Goal: Navigation & Orientation: Find specific page/section

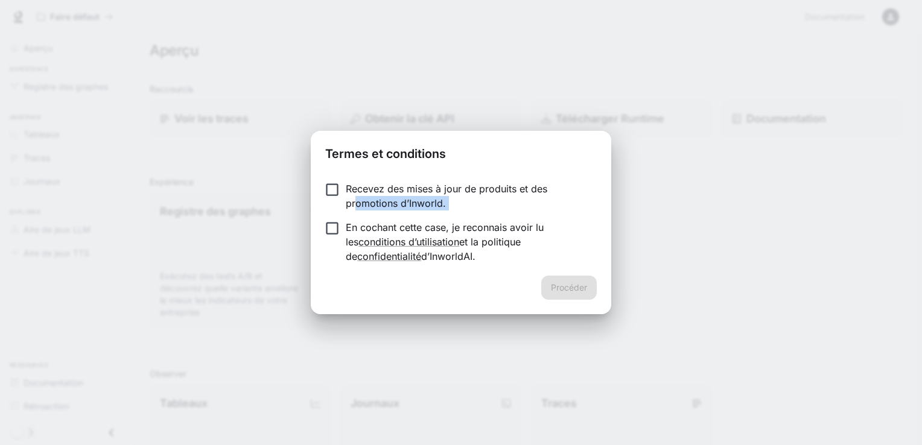
click at [334, 228] on form "Recevez des mises à jour de produits et des promotions d’Inworld. En cochant ce…" at bounding box center [461, 223] width 272 height 82
click at [552, 289] on button "Procéder" at bounding box center [569, 288] width 56 height 24
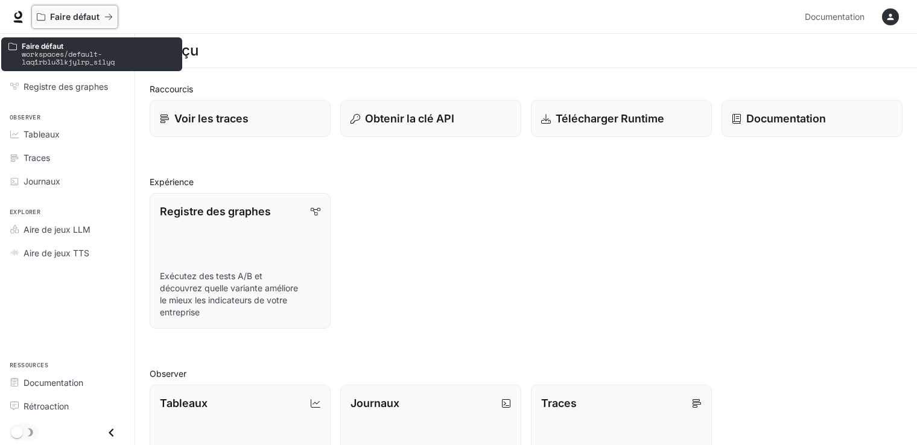
click at [109, 14] on icon "Ouvrir le menu de l’espace de travail" at bounding box center [108, 17] width 7 height 6
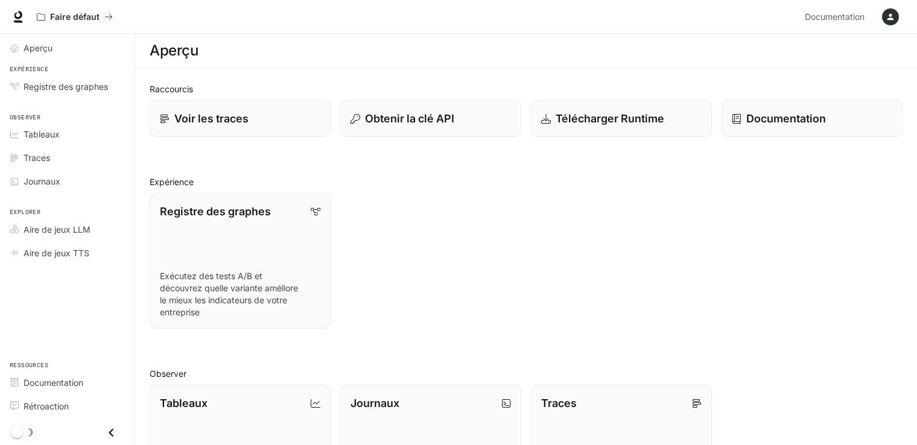
drag, startPoint x: 538, startPoint y: 264, endPoint x: 349, endPoint y: 233, distance: 191.5
click at [349, 233] on div "Registre des graphes Exécutez des tests A/B et découvrez quelle variante amélio…" at bounding box center [521, 255] width 763 height 145
click at [36, 402] on span "Rétroaction" at bounding box center [46, 406] width 45 height 13
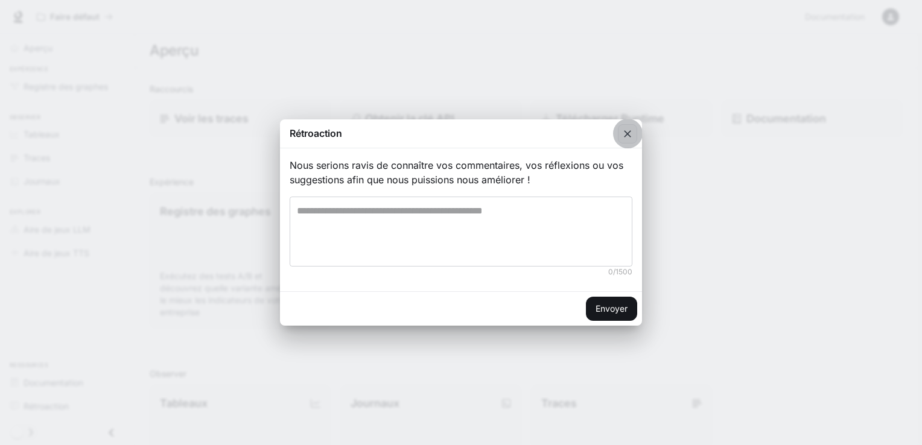
click at [628, 130] on icon "button" at bounding box center [628, 134] width 12 height 12
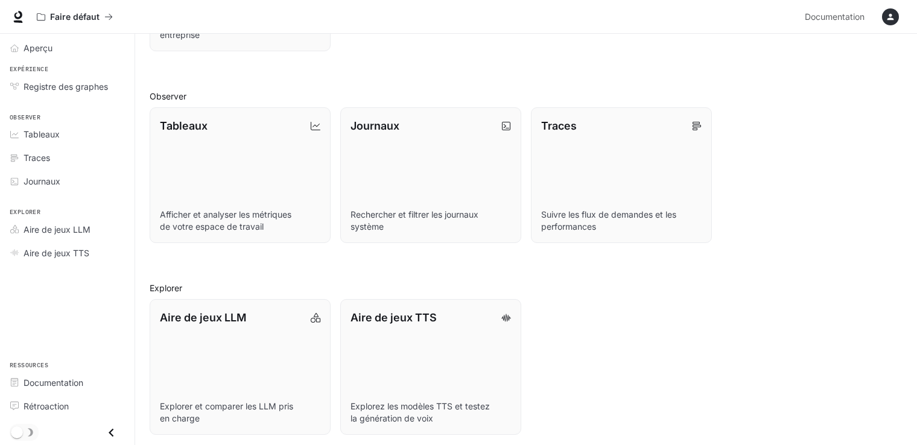
scroll to position [281, 0]
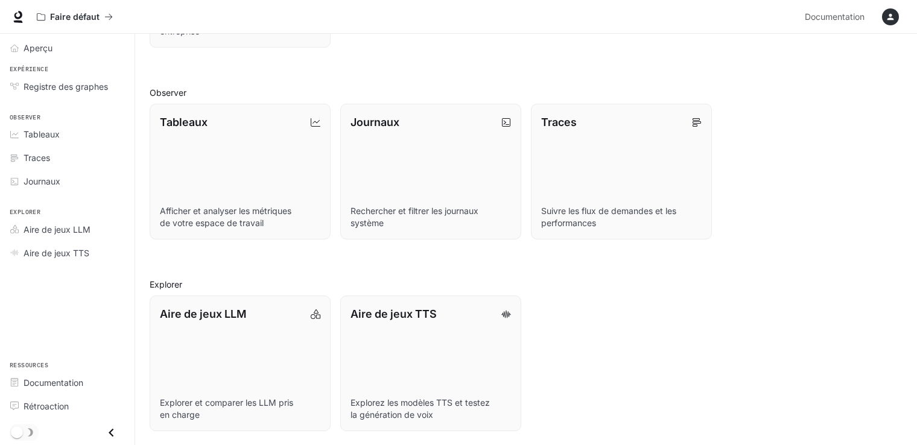
click at [886, 24] on button "button" at bounding box center [891, 17] width 24 height 24
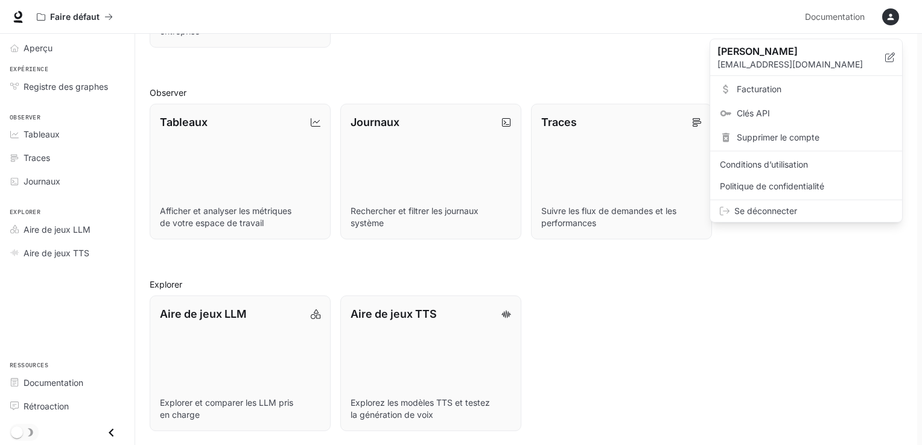
click at [800, 171] on link "Conditions d’utilisation" at bounding box center [806, 165] width 187 height 22
click at [732, 262] on div at bounding box center [461, 222] width 922 height 445
